Goal: Obtain resource: Obtain resource

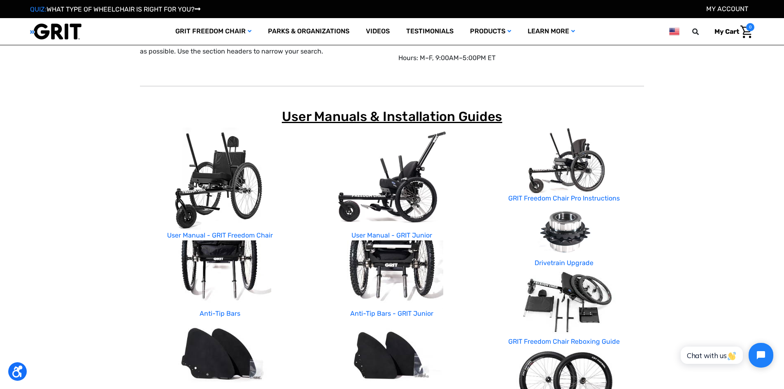
click at [240, 198] on img at bounding box center [220, 179] width 154 height 103
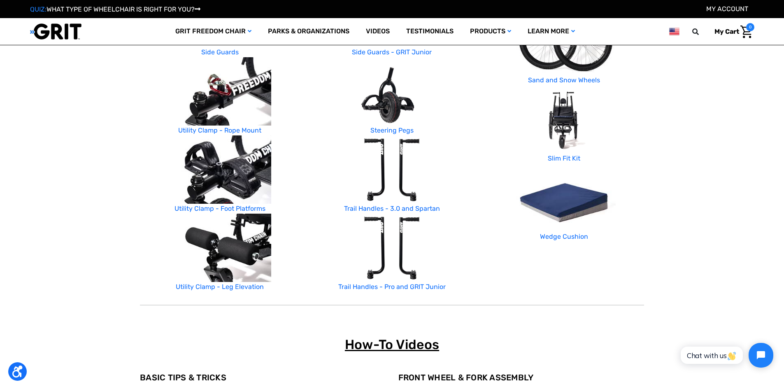
scroll to position [370, 0]
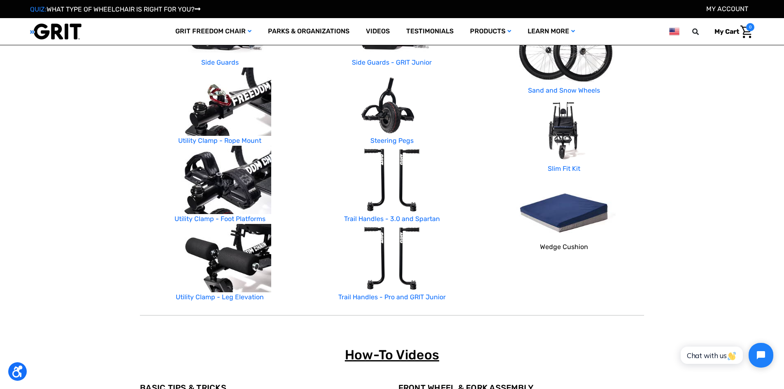
click at [568, 247] on link "Wedge Cushion" at bounding box center [564, 247] width 48 height 8
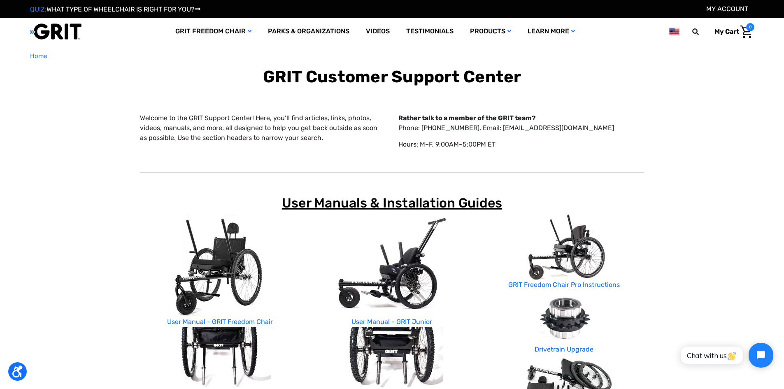
click at [230, 302] on img at bounding box center [220, 265] width 154 height 103
click at [223, 318] on link "User Manual - GRIT Freedom Chair" at bounding box center [220, 322] width 106 height 8
